Goal: Information Seeking & Learning: Learn about a topic

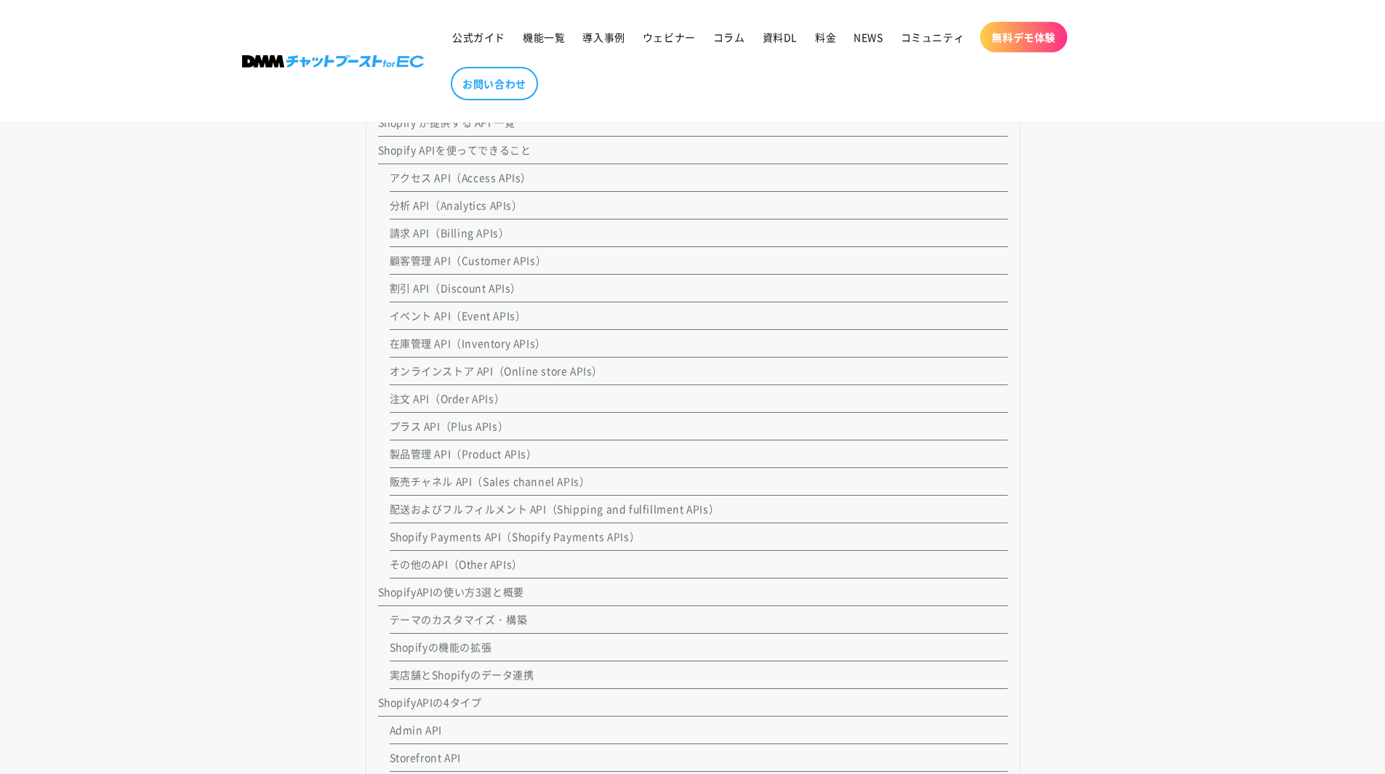
click at [436, 210] on link "分析 API（Analytics APIs）" at bounding box center [456, 205] width 133 height 15
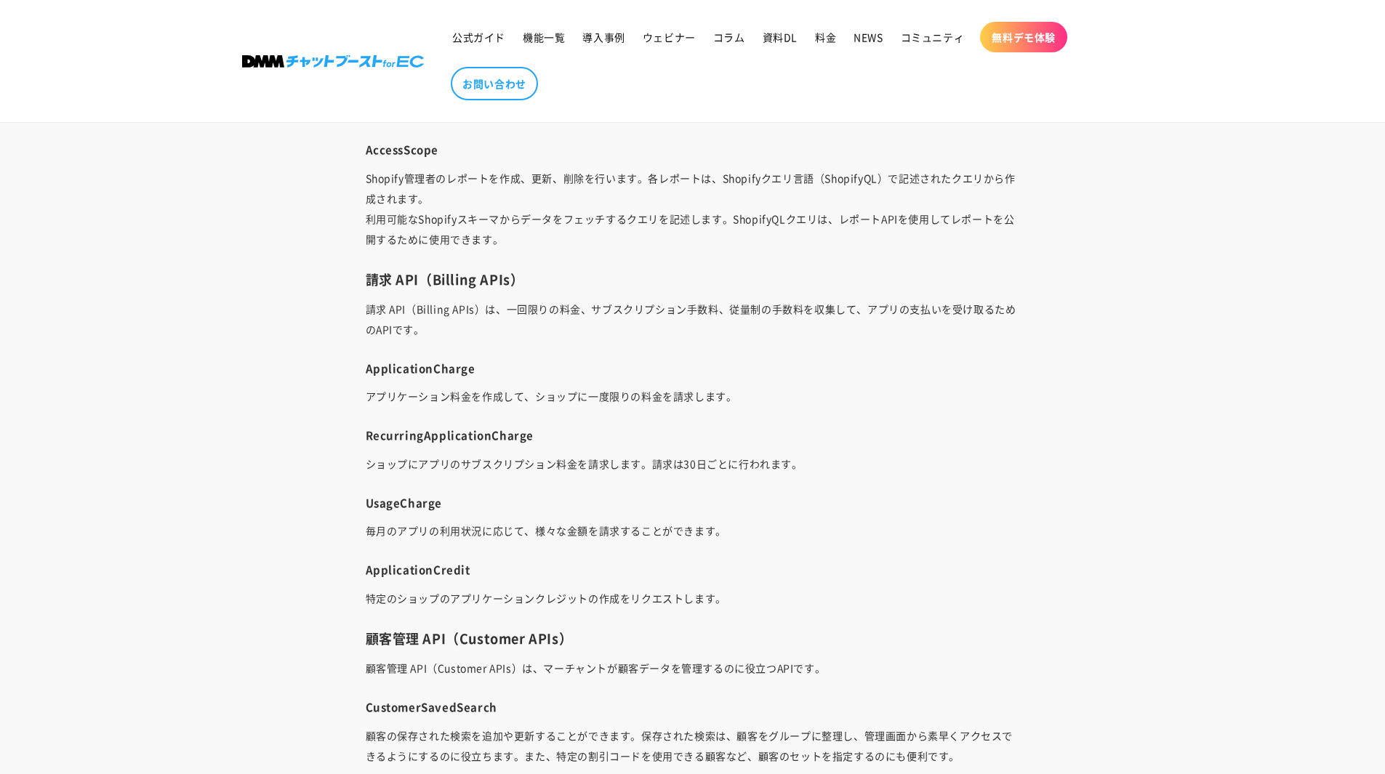
scroll to position [3038, 0]
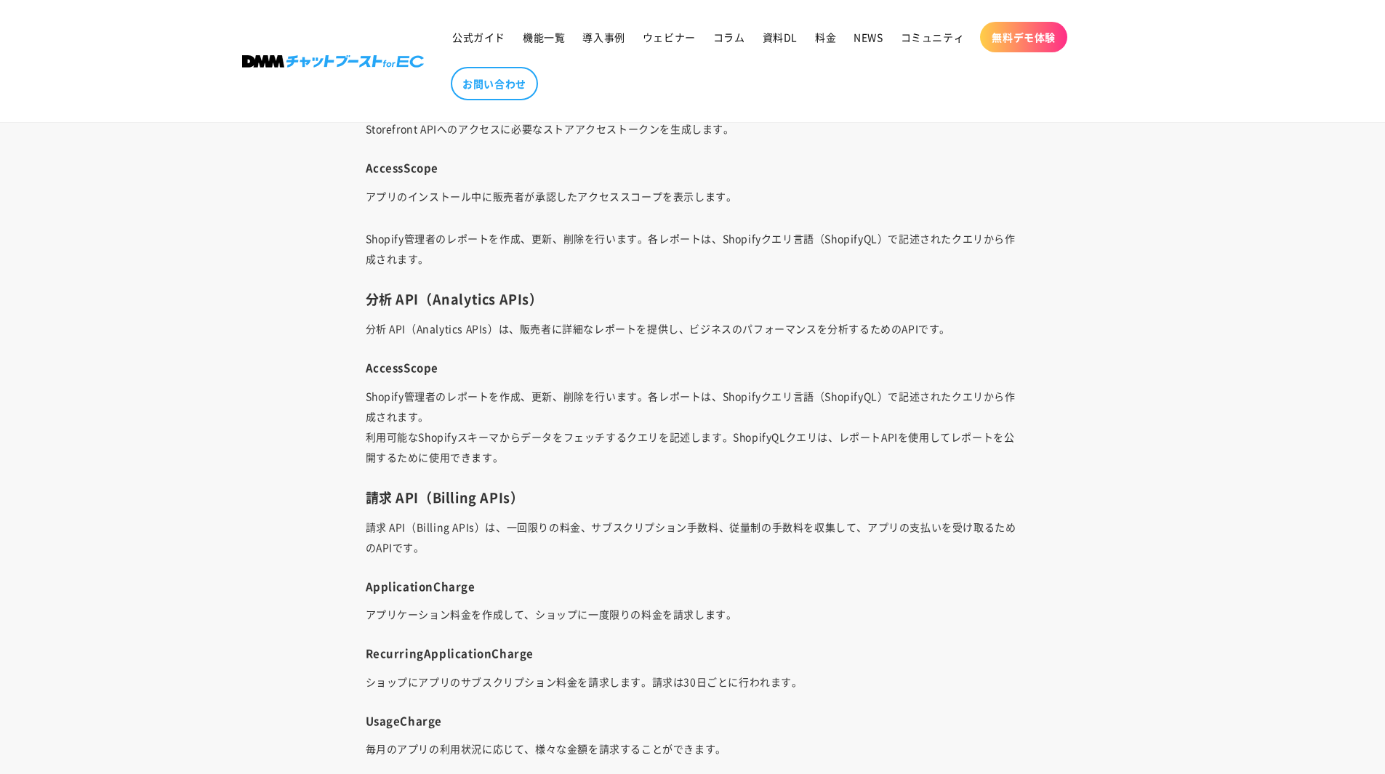
click at [447, 329] on p "分析 API（Analytics APIs）は、販売者に詳細なレポートを提供し、ビジネスのパフォーマンスを分析するためのAPIです。" at bounding box center [693, 328] width 654 height 20
drag, startPoint x: 418, startPoint y: 327, endPoint x: 484, endPoint y: 329, distance: 66.2
click at [484, 329] on p "分析 API（Analytics APIs）は、販売者に詳細なレポートを提供し、ビジネスのパフォーマンスを分析するためのAPIです。" at bounding box center [693, 328] width 654 height 20
copy p "Analytics API"
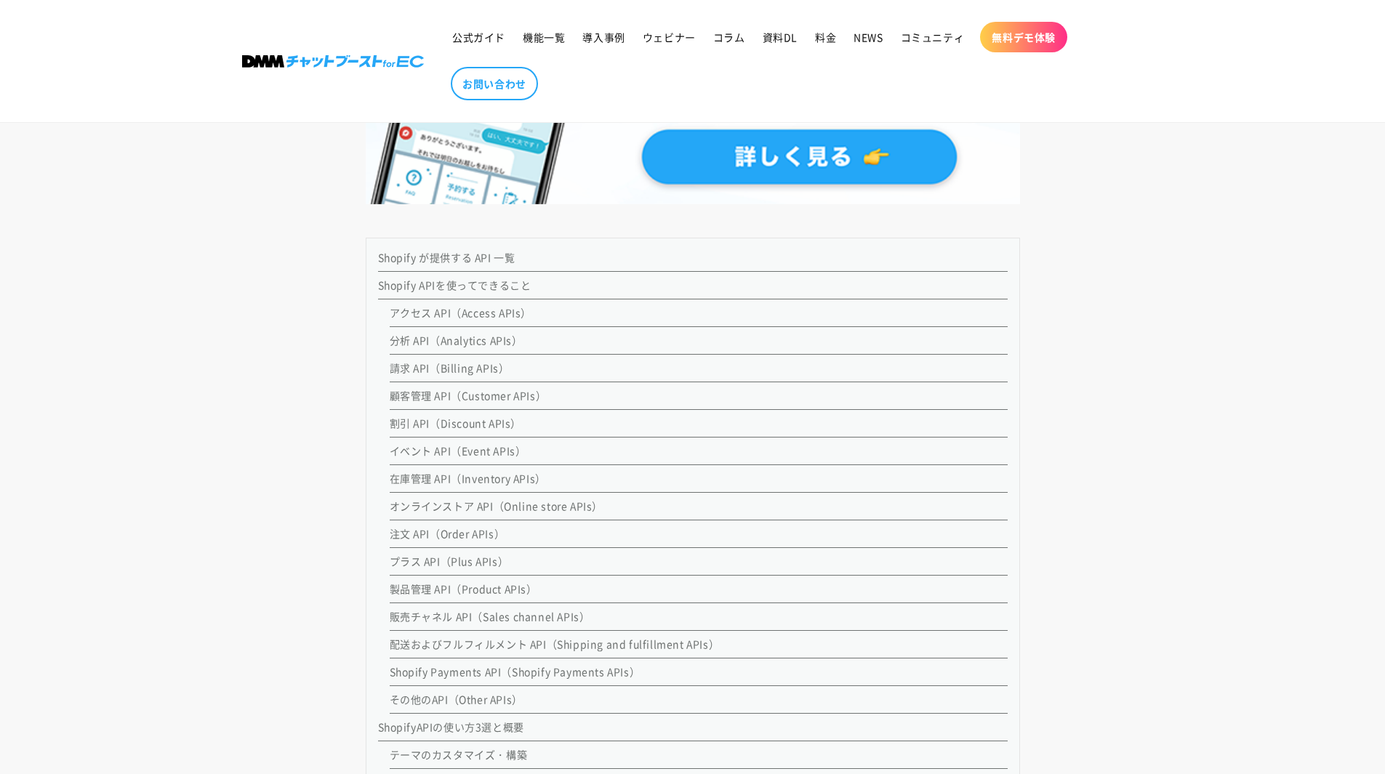
scroll to position [1199, 0]
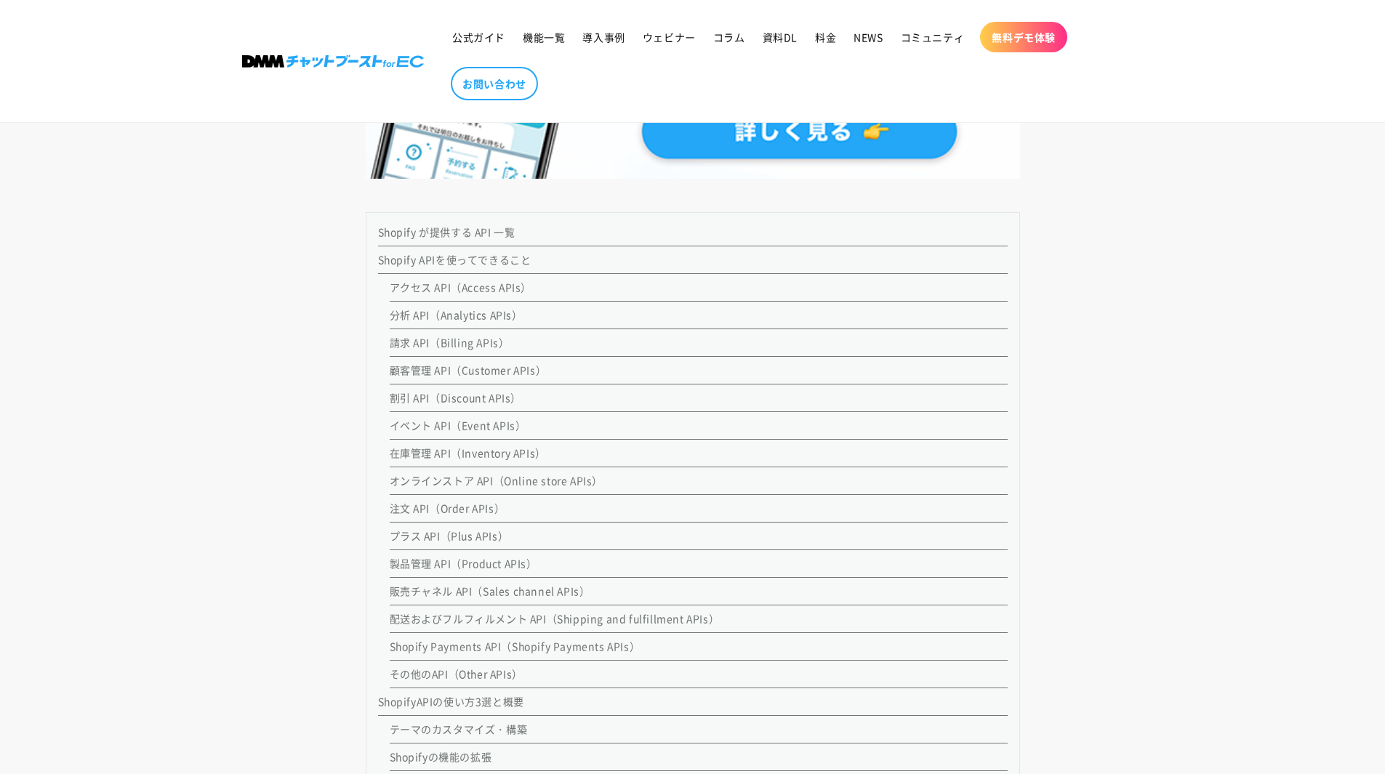
click at [482, 288] on link "アクセス API（Access APIs）" at bounding box center [461, 287] width 142 height 15
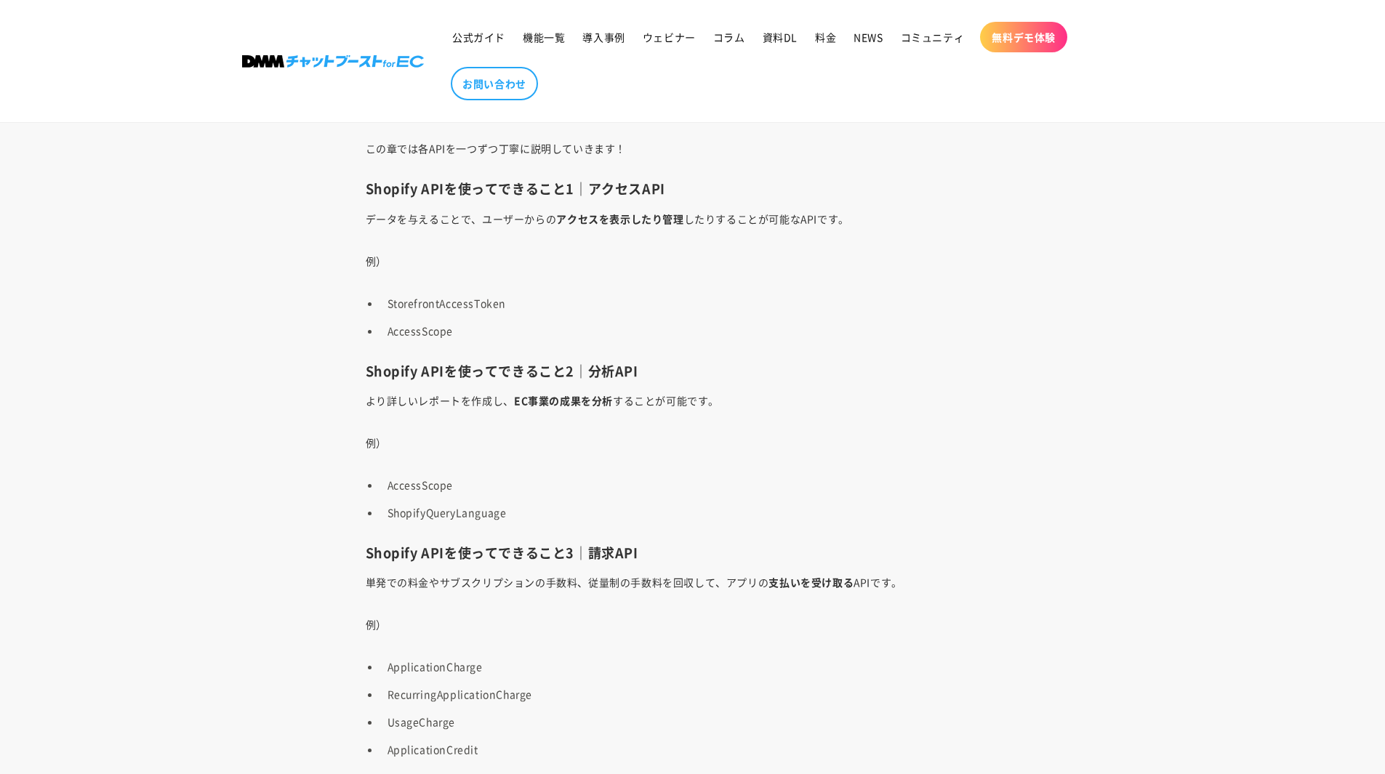
scroll to position [3051, 0]
